Goal: Task Accomplishment & Management: Use online tool/utility

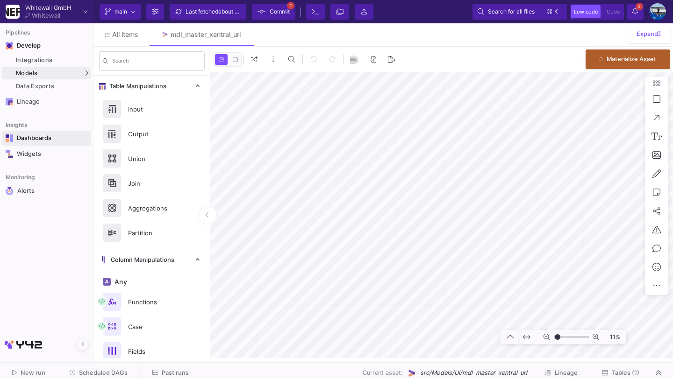
click at [42, 138] on div "Dashboards" at bounding box center [47, 138] width 61 height 7
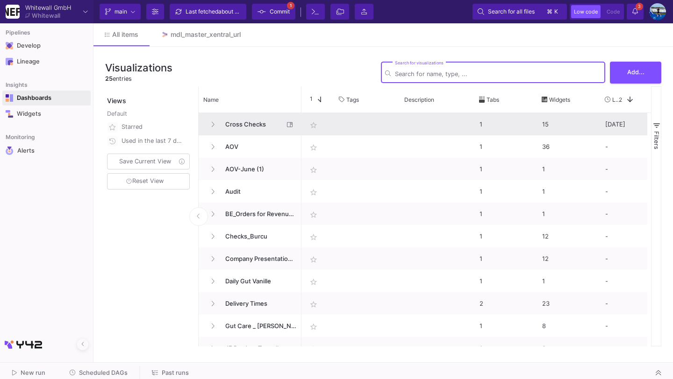
click at [245, 127] on span "Cross Checks" at bounding box center [252, 125] width 64 height 22
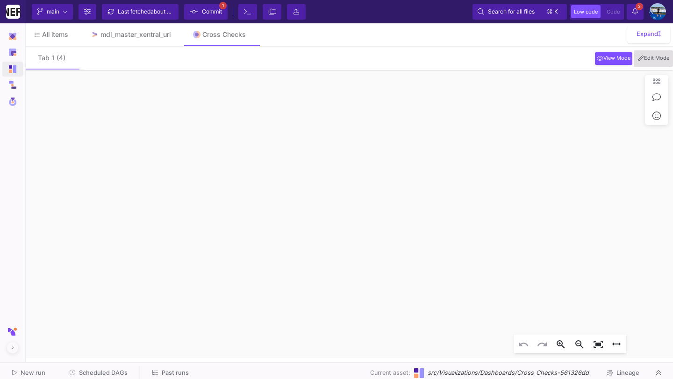
click at [649, 58] on span "Edit Mode" at bounding box center [653, 58] width 35 height 7
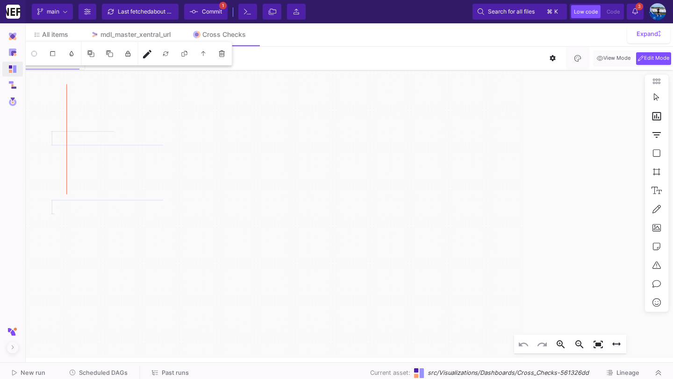
click div
click at [146, 52] on mat-icon "edit" at bounding box center [147, 54] width 11 height 11
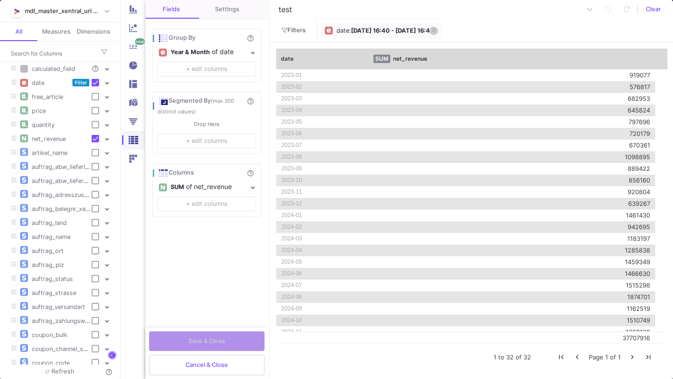
click at [436, 32] on icon at bounding box center [434, 31] width 4 height 6
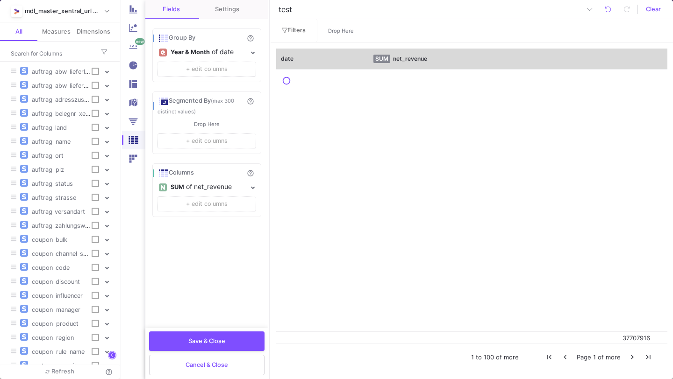
scroll to position [97, 0]
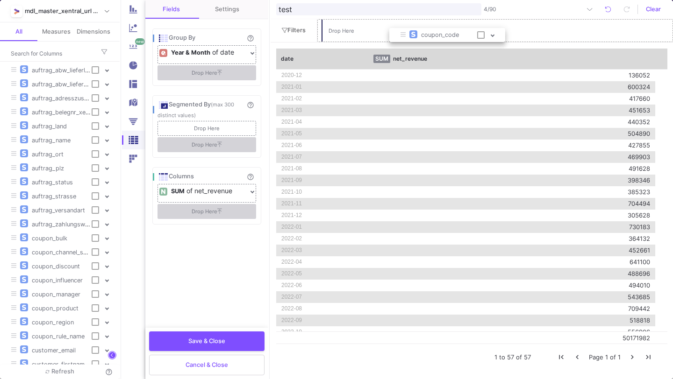
drag, startPoint x: 49, startPoint y: 266, endPoint x: 437, endPoint y: 34, distance: 452.7
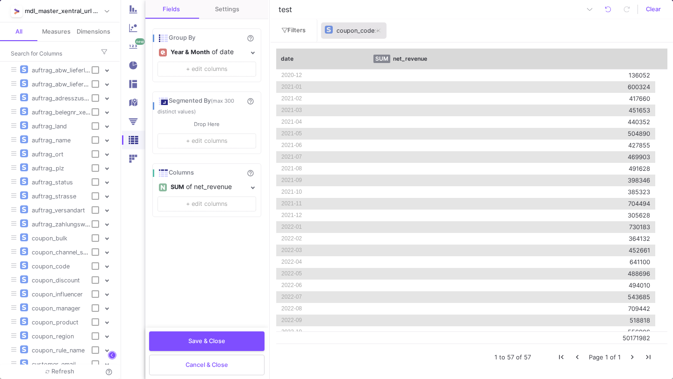
click at [352, 34] on div "coupon_code" at bounding box center [355, 31] width 38 height 14
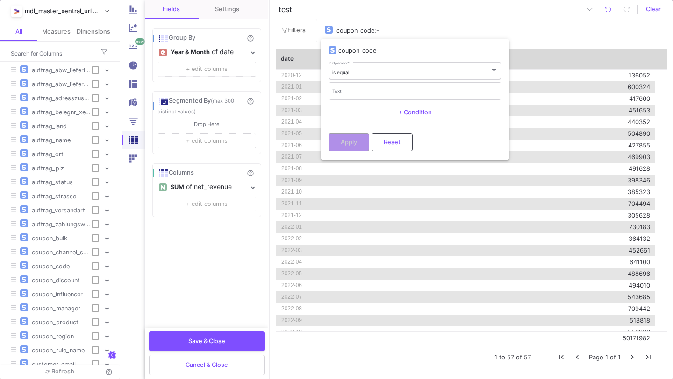
click at [360, 66] on div "is equal Operator *" at bounding box center [415, 70] width 166 height 19
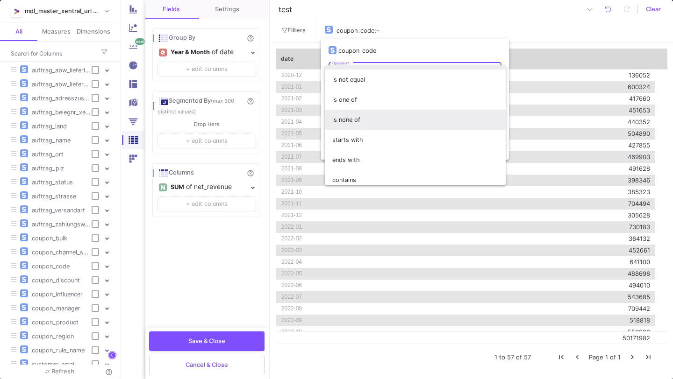
scroll to position [54, 0]
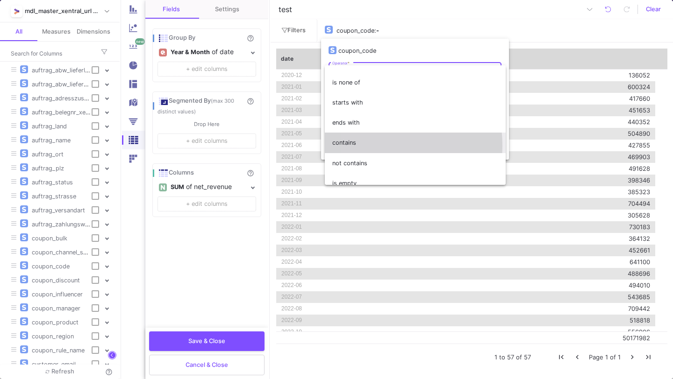
click at [362, 146] on span "contains" at bounding box center [415, 143] width 166 height 20
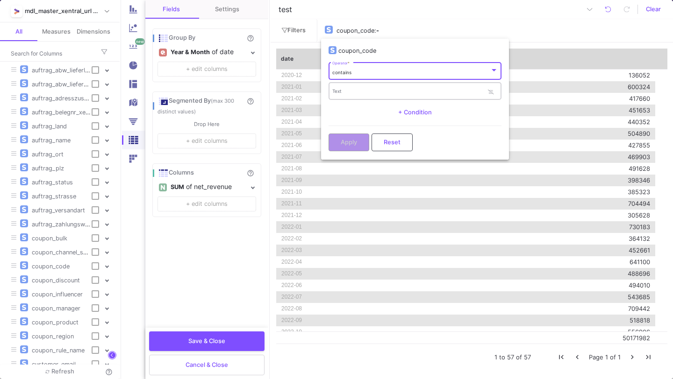
click at [362, 89] on div "Text" at bounding box center [408, 90] width 152 height 19
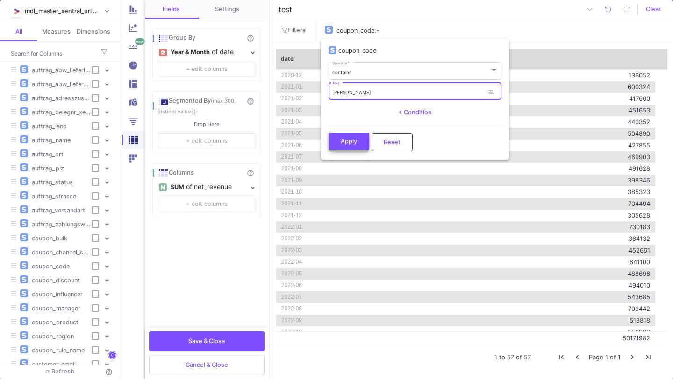
type input "[PERSON_NAME]"
click at [346, 145] on button "Apply" at bounding box center [349, 142] width 41 height 18
